Goal: Information Seeking & Learning: Find specific fact

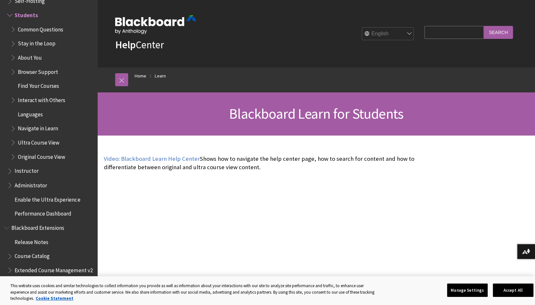
click at [467, 32] on input "Search Query" at bounding box center [454, 32] width 59 height 13
type input "withdraw date deadline"
click at [484, 26] on input "Search" at bounding box center [498, 32] width 29 height 13
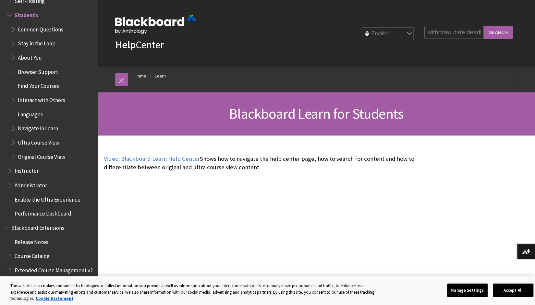
click at [511, 39] on fieldset "Search Query withdraw date deadline Search" at bounding box center [469, 33] width 96 height 19
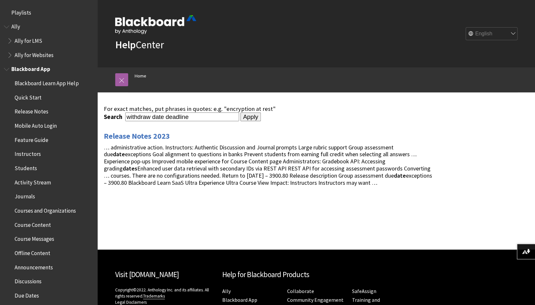
click at [34, 293] on span "Due Dates" at bounding box center [27, 295] width 24 height 9
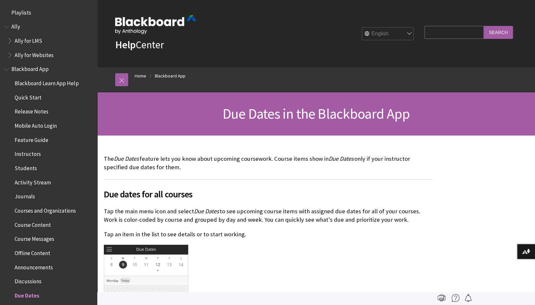
scroll to position [281, 0]
